Goal: Information Seeking & Learning: Learn about a topic

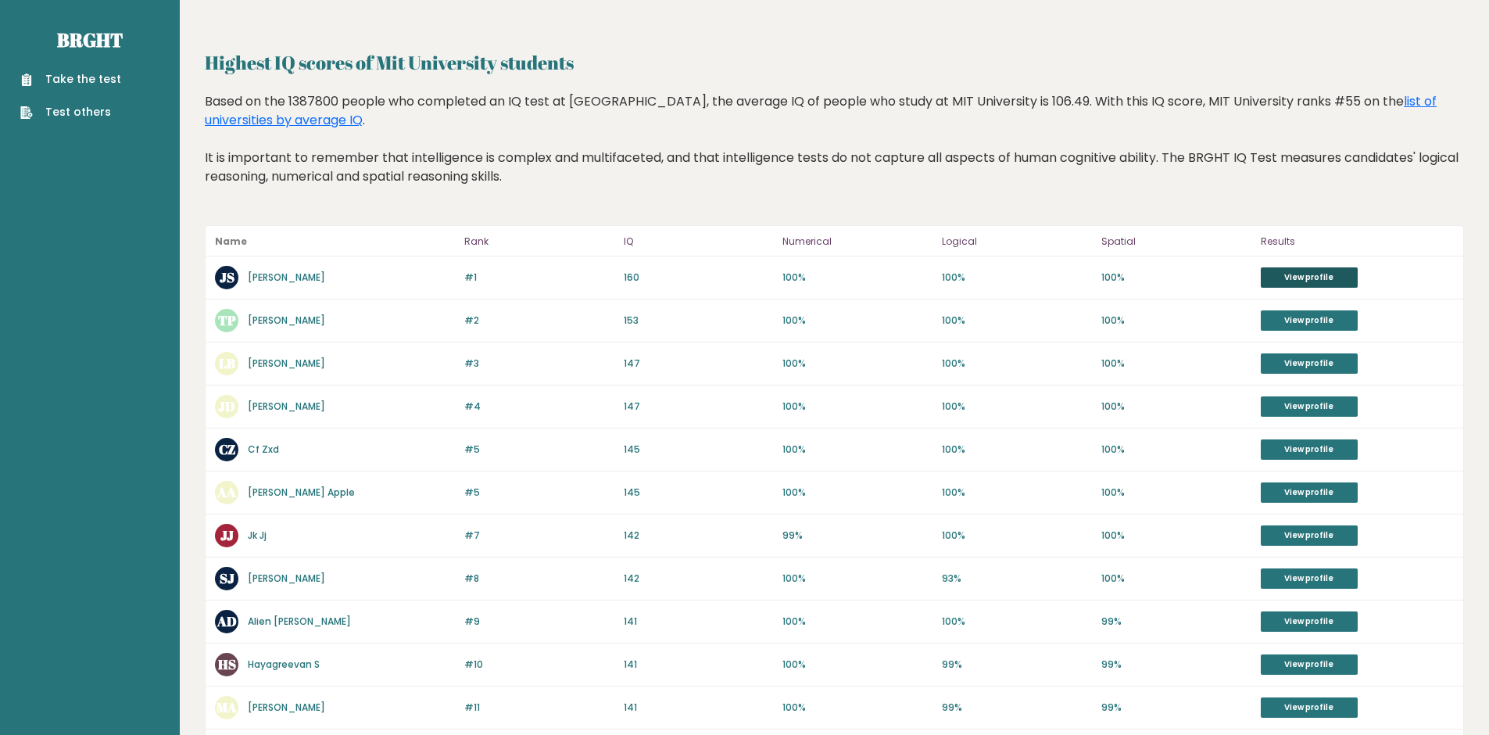
click at [1321, 279] on link "View profile" at bounding box center [1309, 277] width 97 height 20
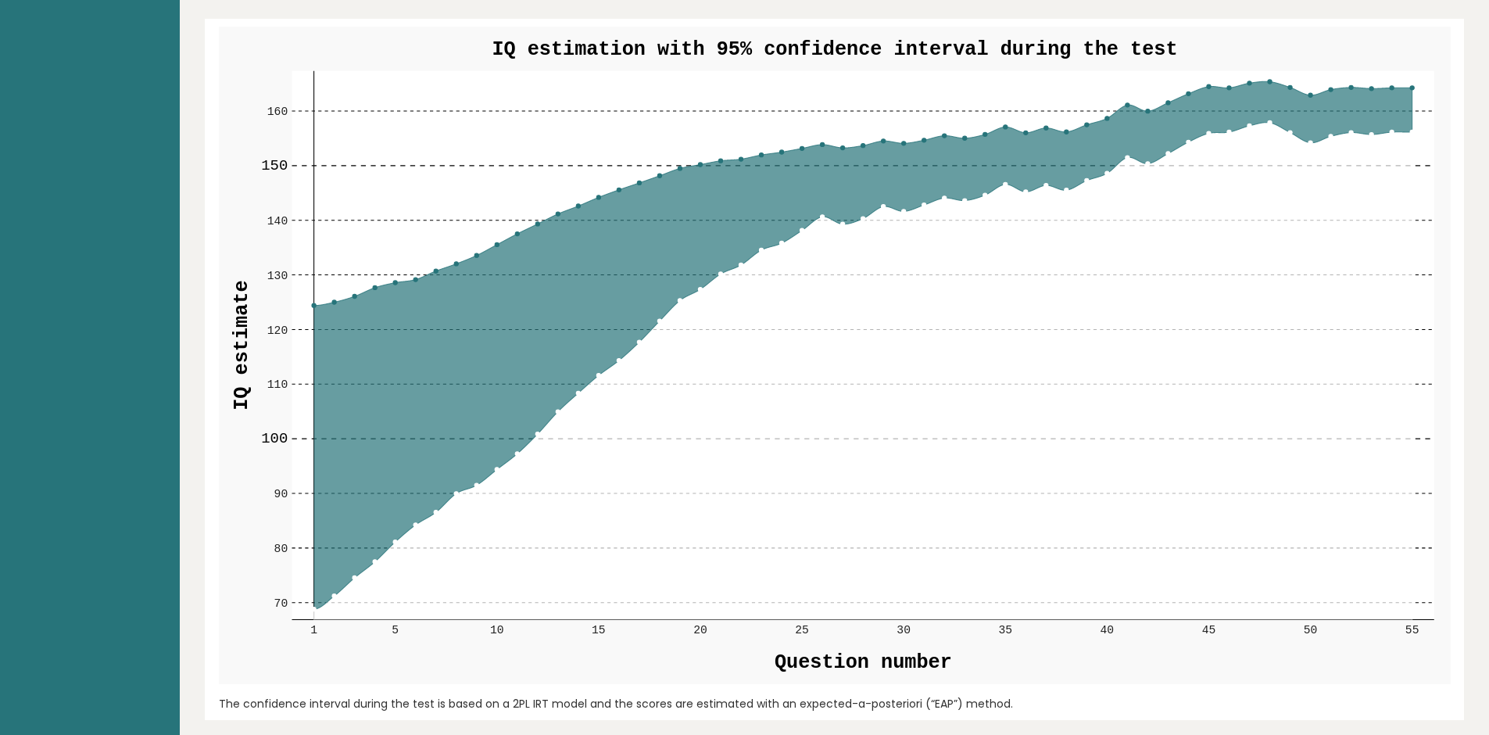
scroll to position [1642, 0]
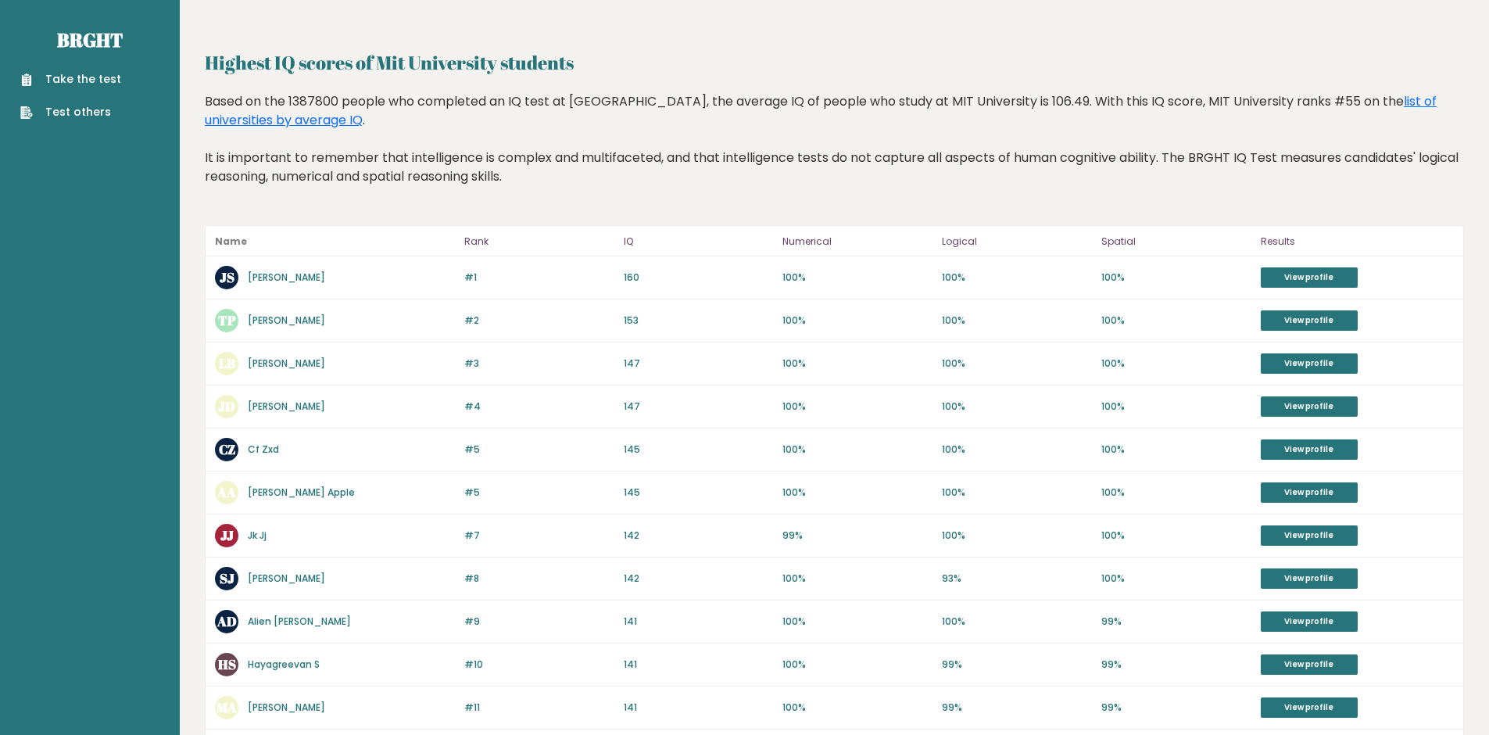
click at [104, 77] on link "Take the test" at bounding box center [70, 79] width 101 height 16
